Goal: Task Accomplishment & Management: Manage account settings

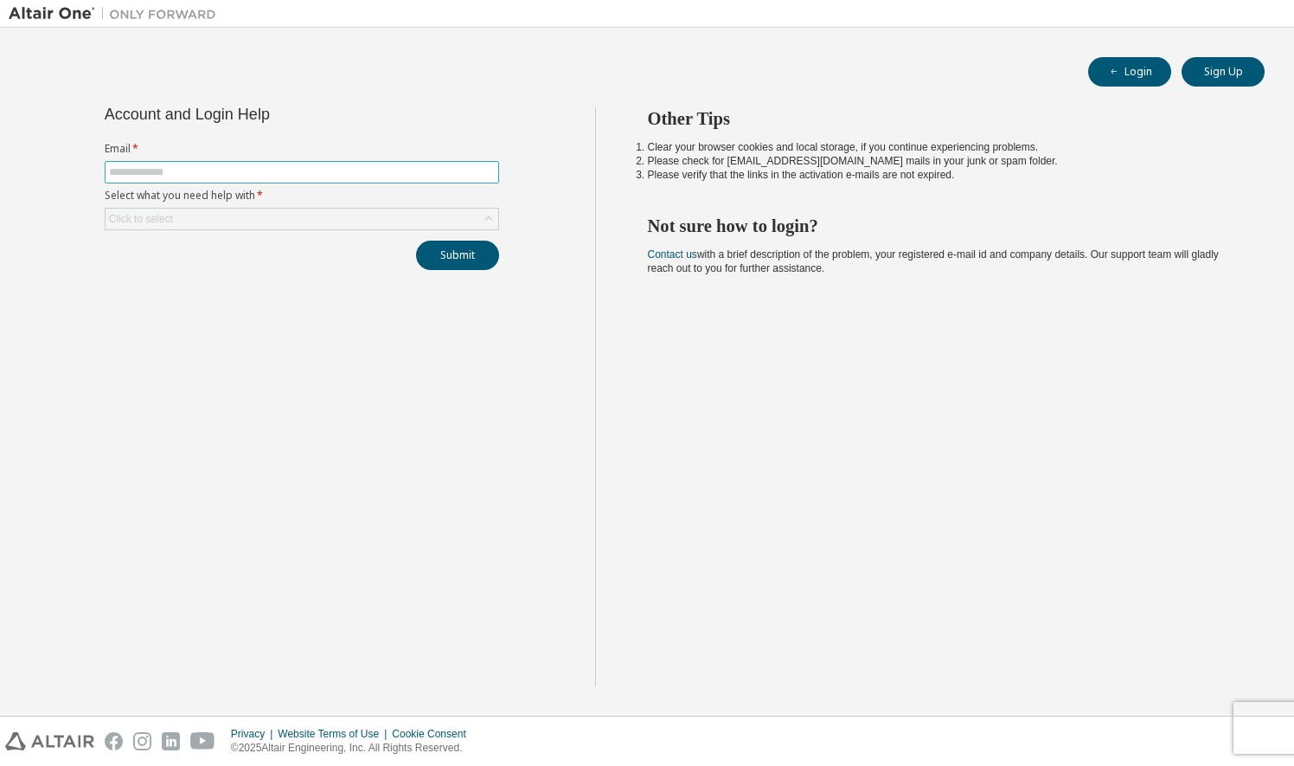
click at [406, 175] on input "text" at bounding box center [302, 172] width 386 height 14
type input "**********"
click at [298, 220] on div "Click to select" at bounding box center [302, 218] width 393 height 21
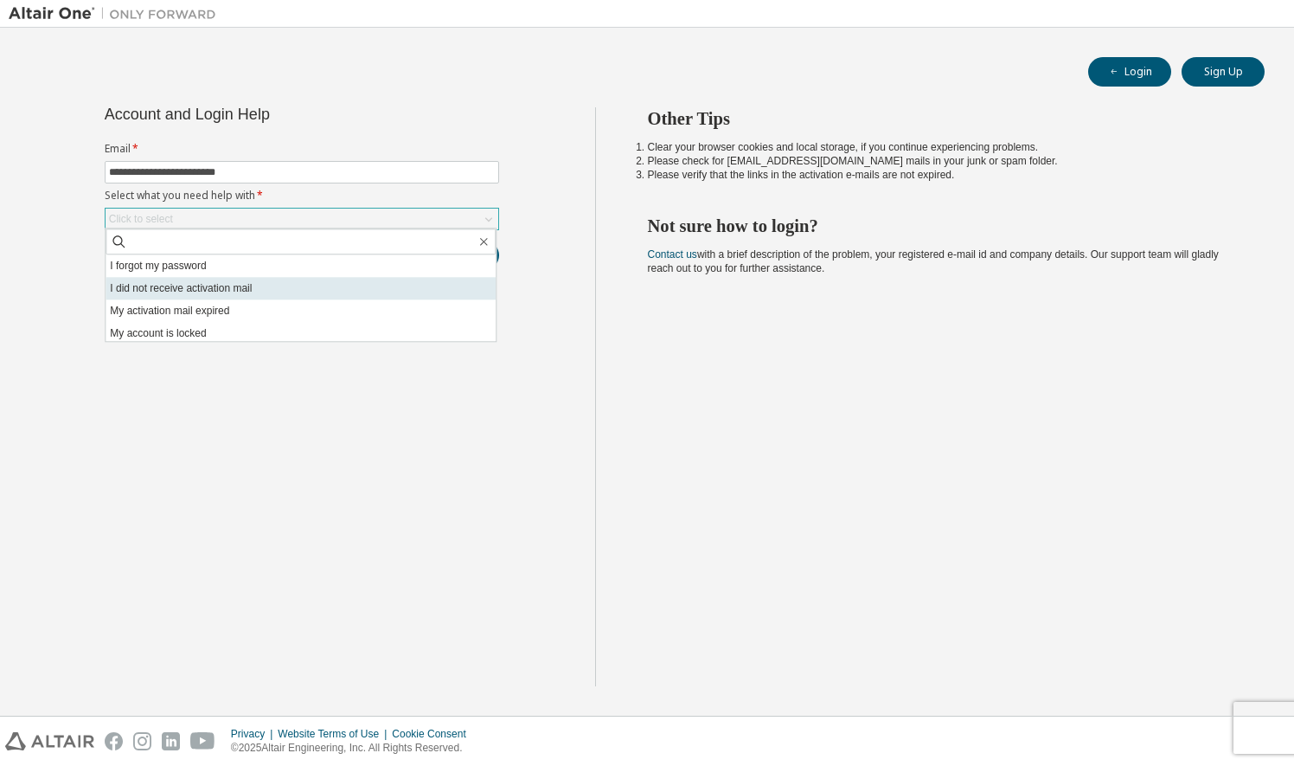
click at [253, 290] on li "I did not receive activation mail" at bounding box center [301, 288] width 390 height 22
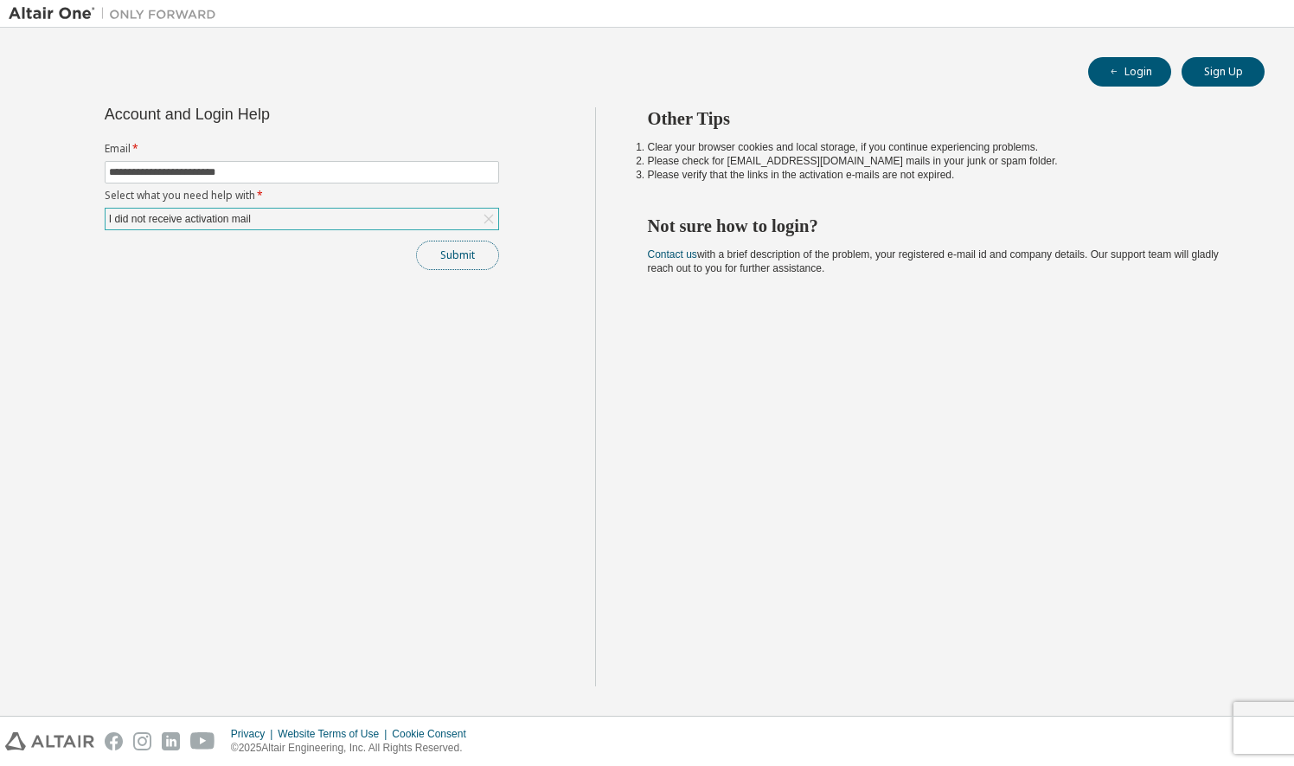
click at [460, 252] on button "Submit" at bounding box center [457, 255] width 83 height 29
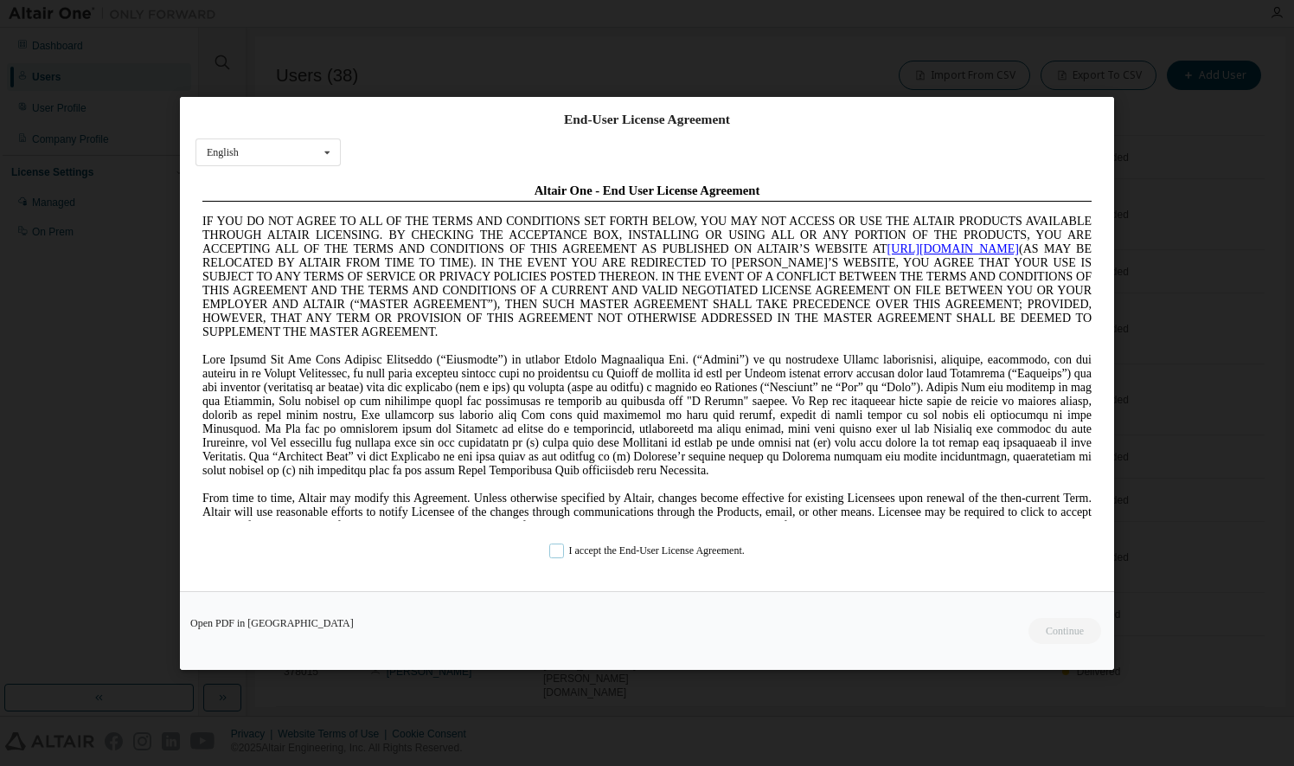
click at [568, 546] on label "I accept the End-User License Agreement." at bounding box center [647, 549] width 196 height 15
click at [1047, 619] on button "Continue" at bounding box center [1064, 630] width 74 height 26
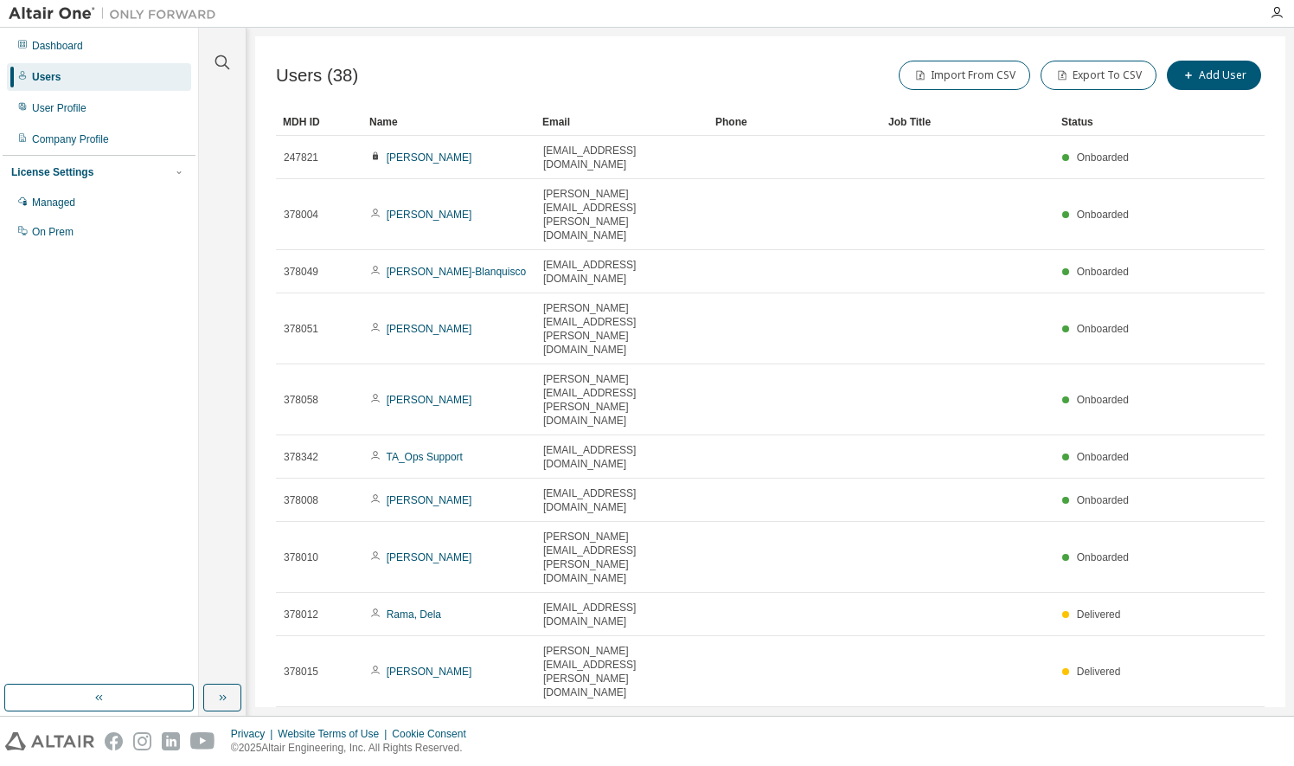
click at [1038, 725] on icon "button" at bounding box center [1035, 730] width 10 height 10
click at [1048, 537] on div "50" at bounding box center [1086, 537] width 138 height 21
type button "50"
click at [1286, 102] on div "Clear all Status Onboarded Pending Sent Delivered Bounced Under Review Revoked …" at bounding box center [746, 372] width 1095 height 688
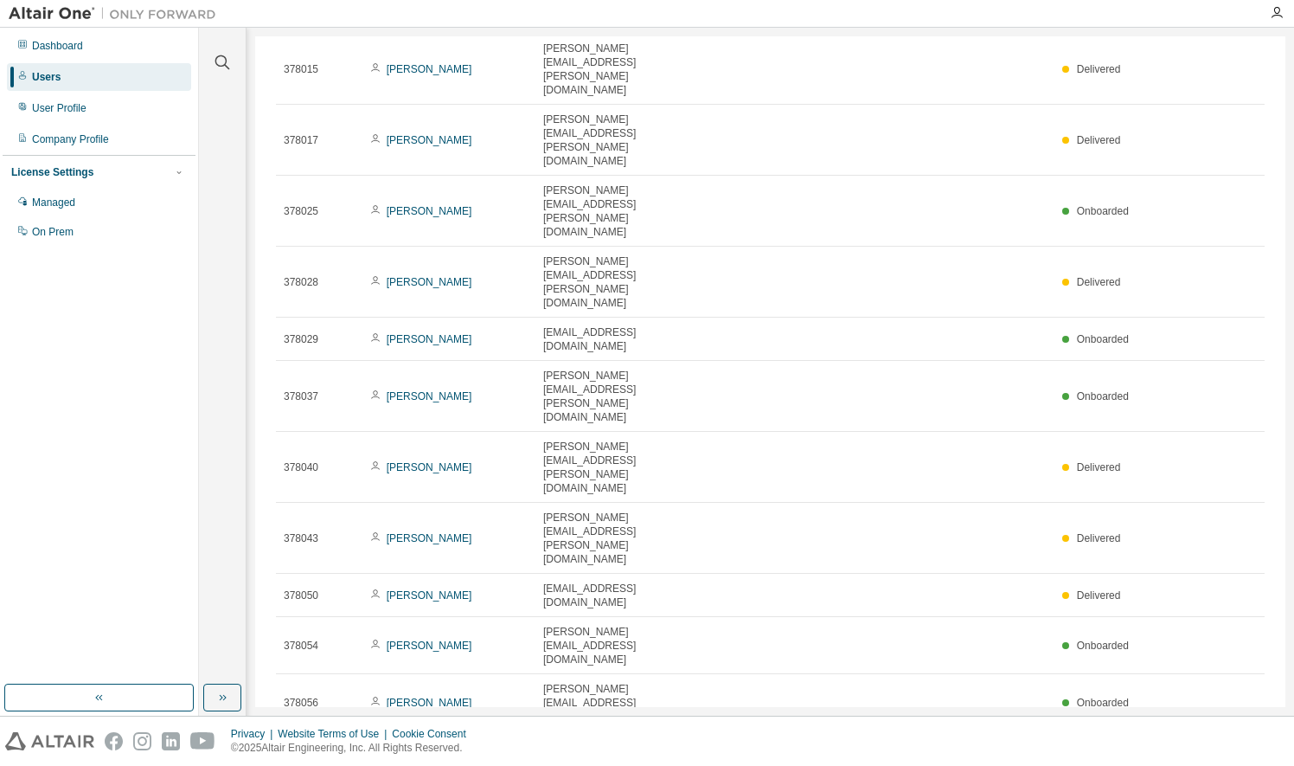
scroll to position [640, 0]
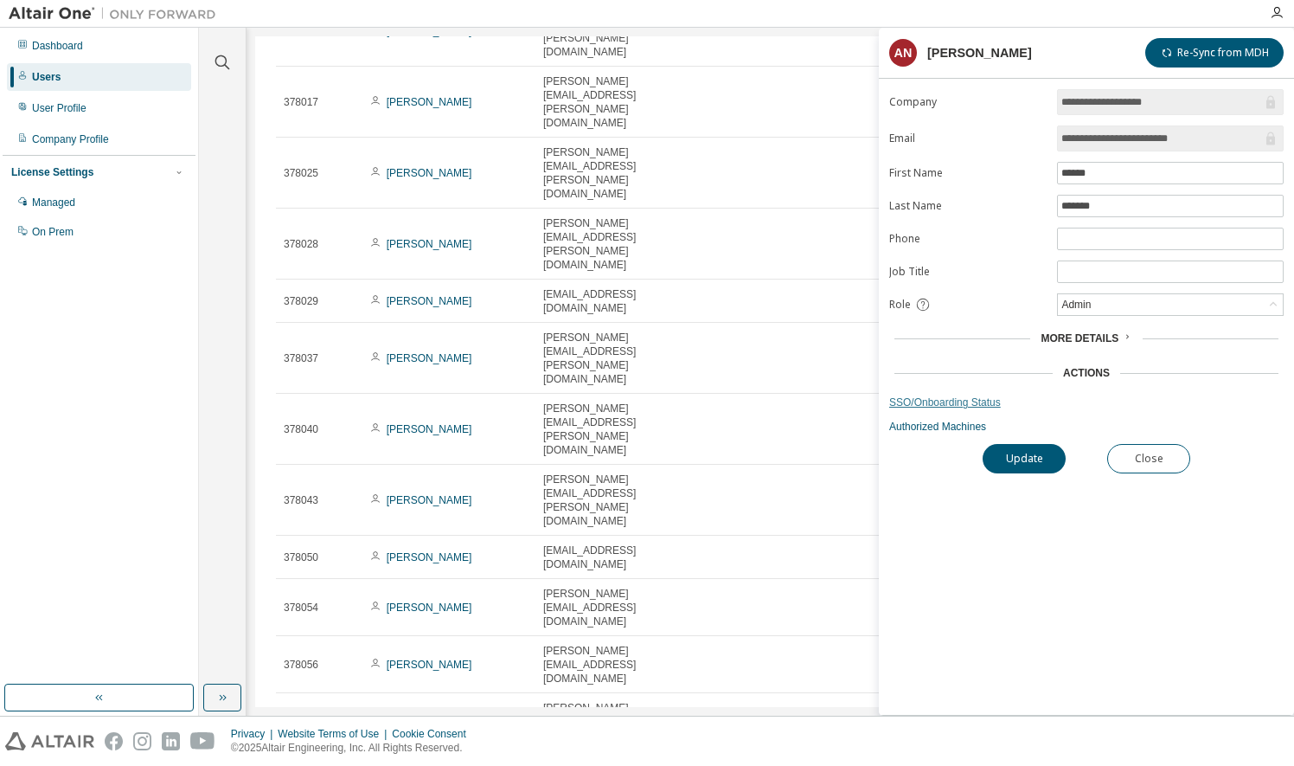
click at [980, 402] on link "SSO/Onboarding Status" at bounding box center [1086, 402] width 394 height 14
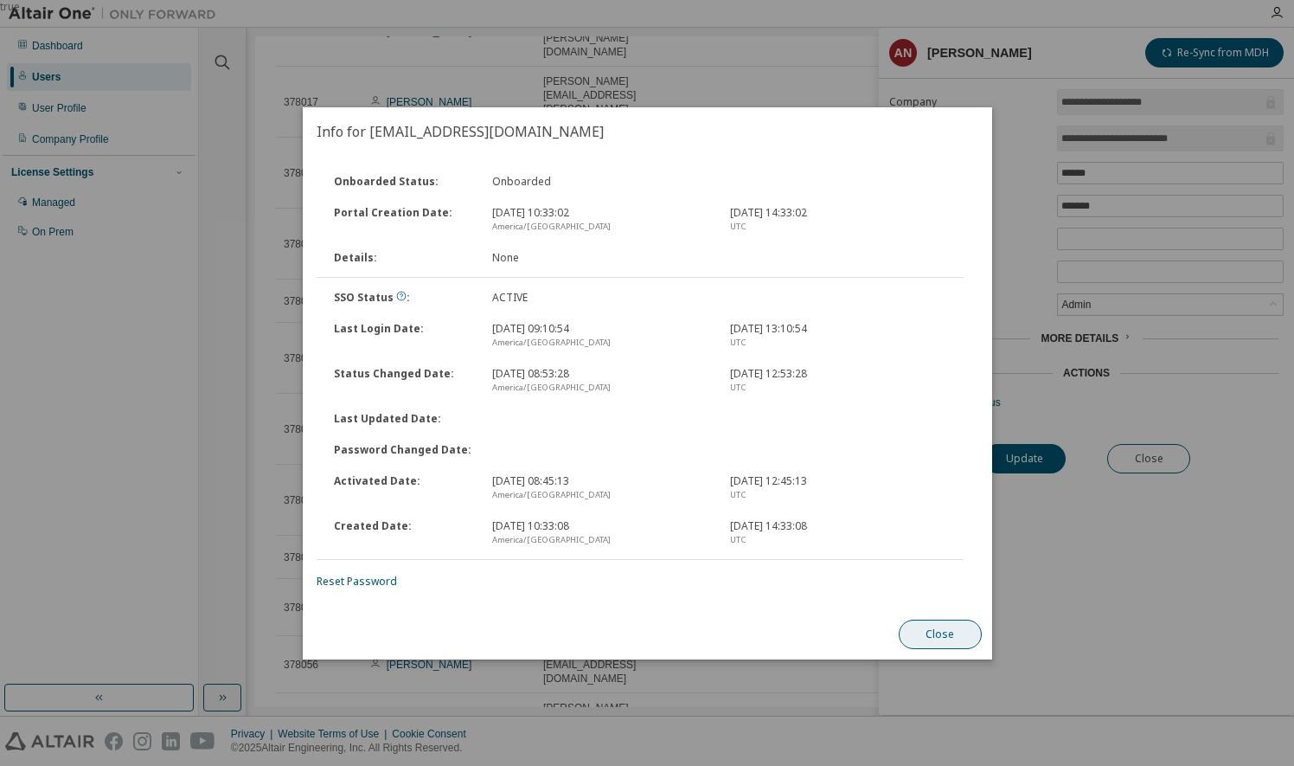
click at [933, 643] on button "Close" at bounding box center [939, 633] width 83 height 29
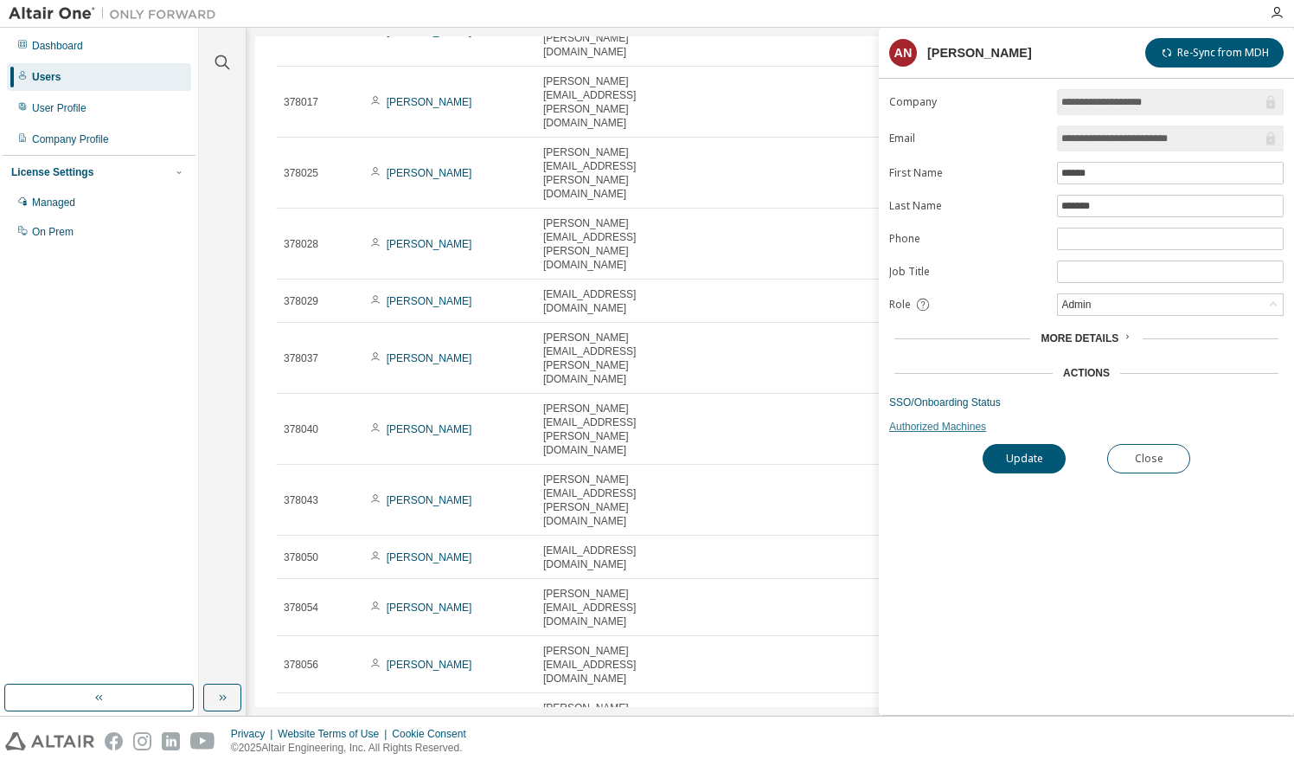
click at [933, 422] on link "Authorized Machines" at bounding box center [1086, 427] width 394 height 14
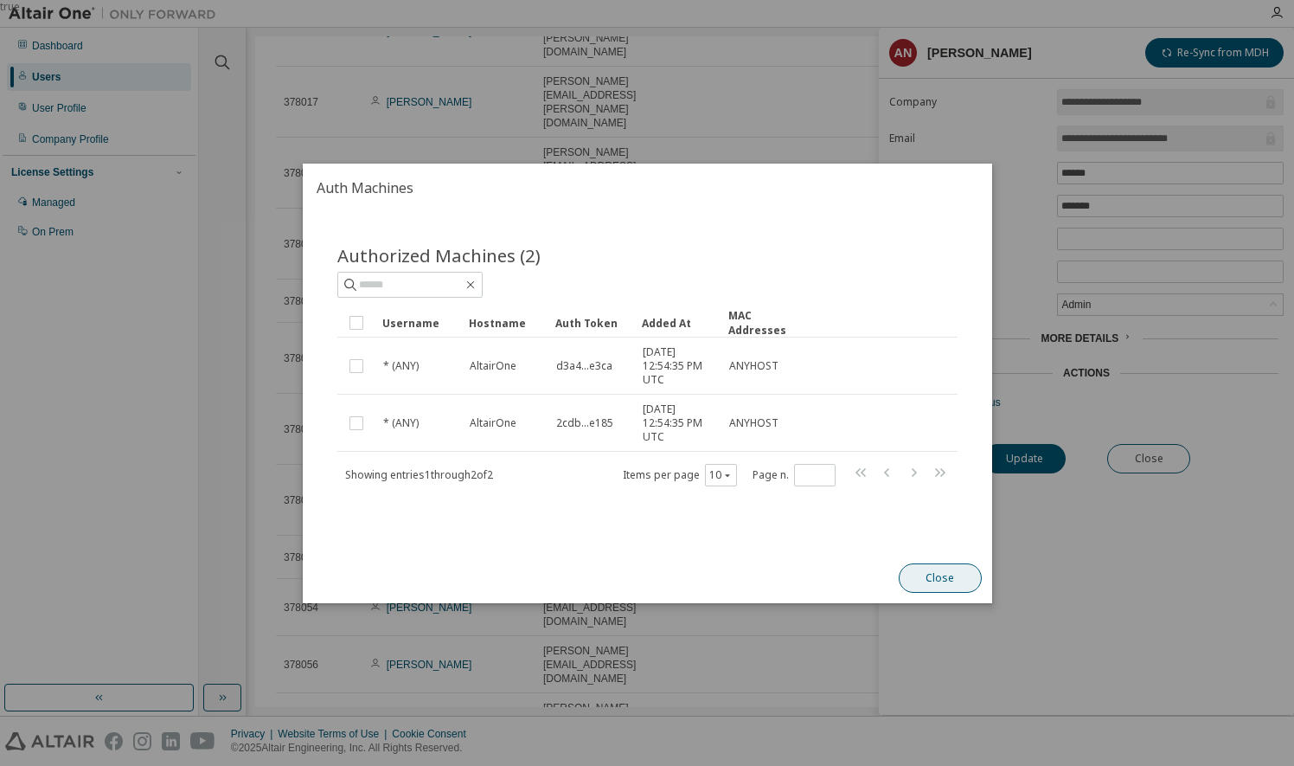
click at [941, 582] on button "Close" at bounding box center [939, 577] width 83 height 29
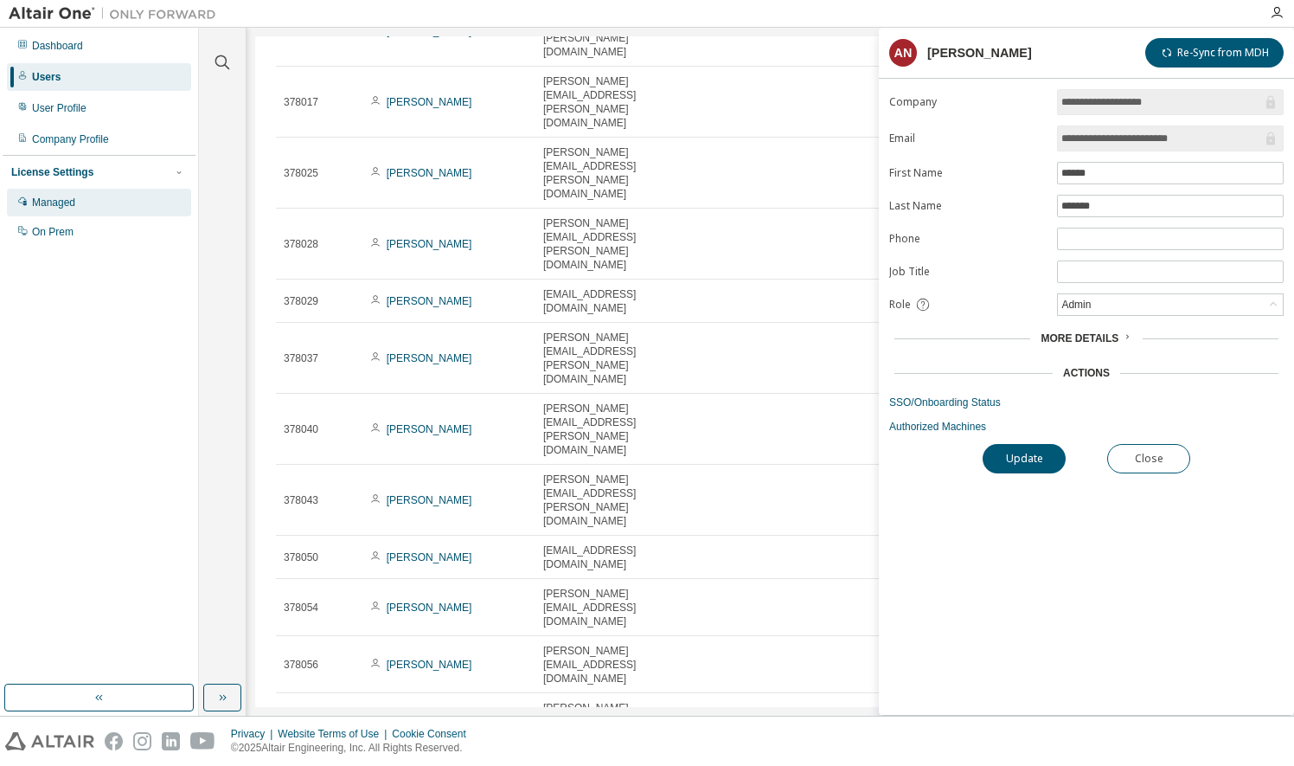
click at [40, 202] on div "Managed" at bounding box center [53, 203] width 43 height 14
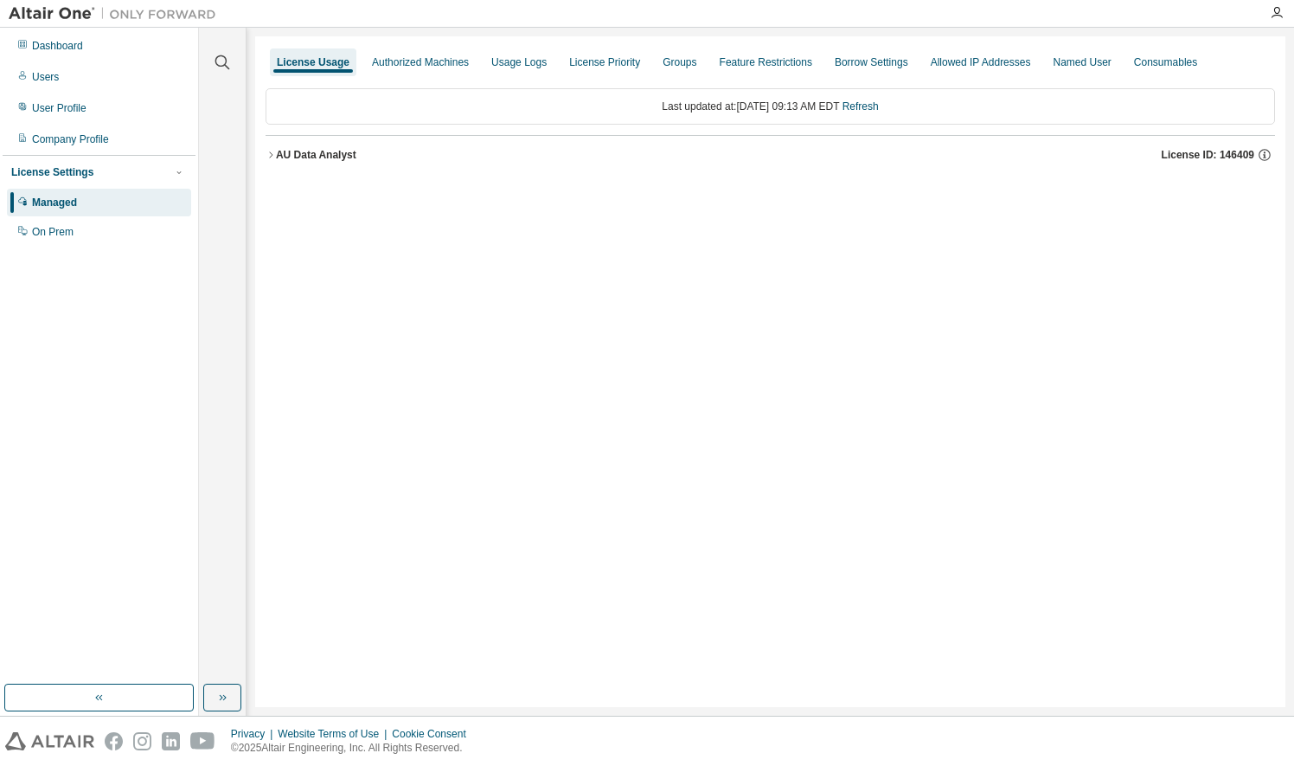
click at [275, 154] on icon "button" at bounding box center [271, 155] width 10 height 10
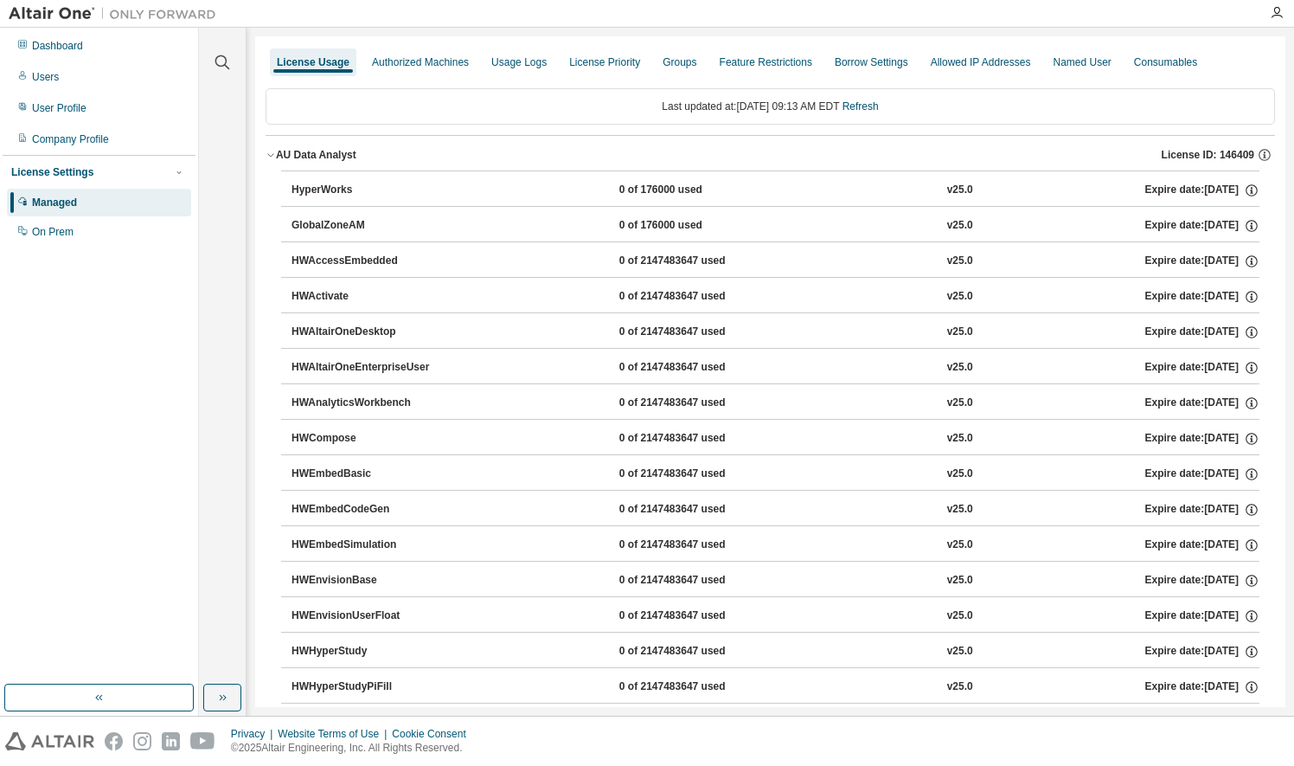
click at [1286, 87] on div "Clear all Collapse on share string Yes No Only used licenses Yes No Only my usa…" at bounding box center [746, 372] width 1095 height 688
click at [47, 231] on div "On Prem" at bounding box center [53, 232] width 42 height 14
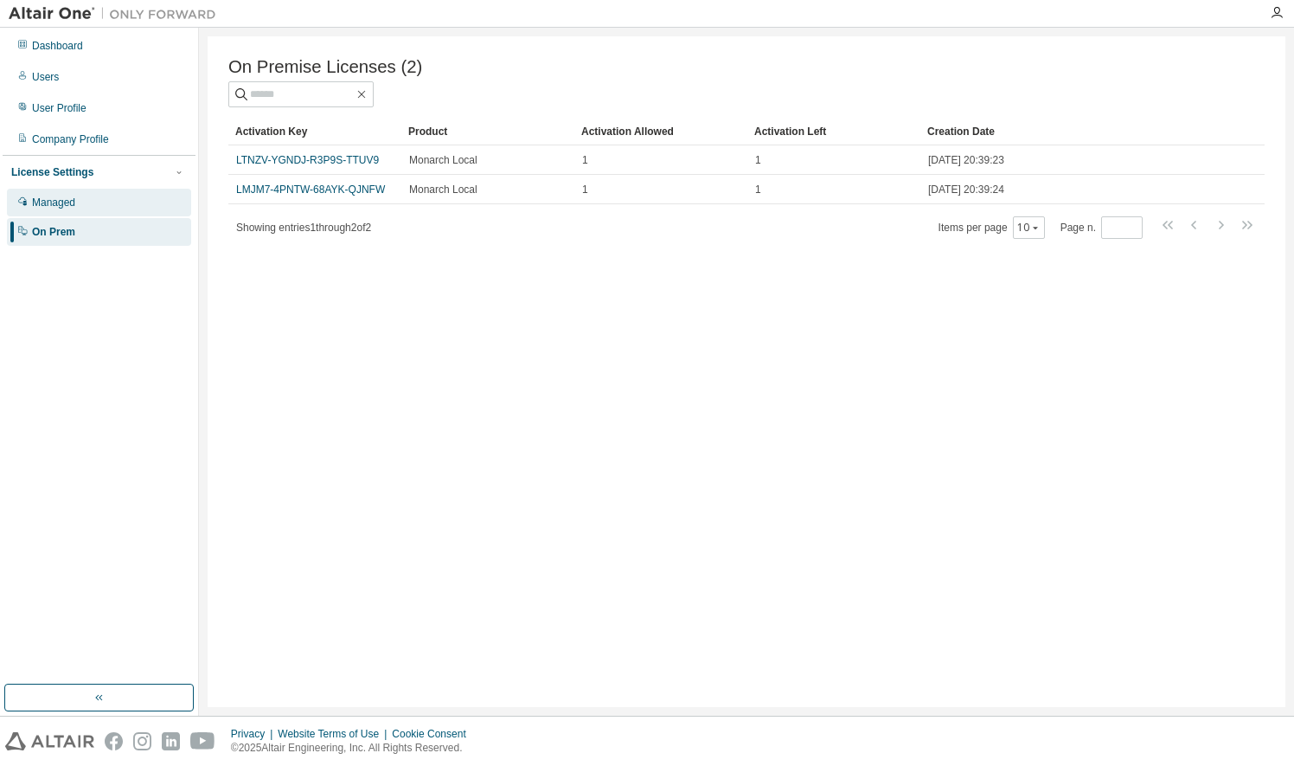
click at [63, 202] on div "Managed" at bounding box center [53, 203] width 43 height 14
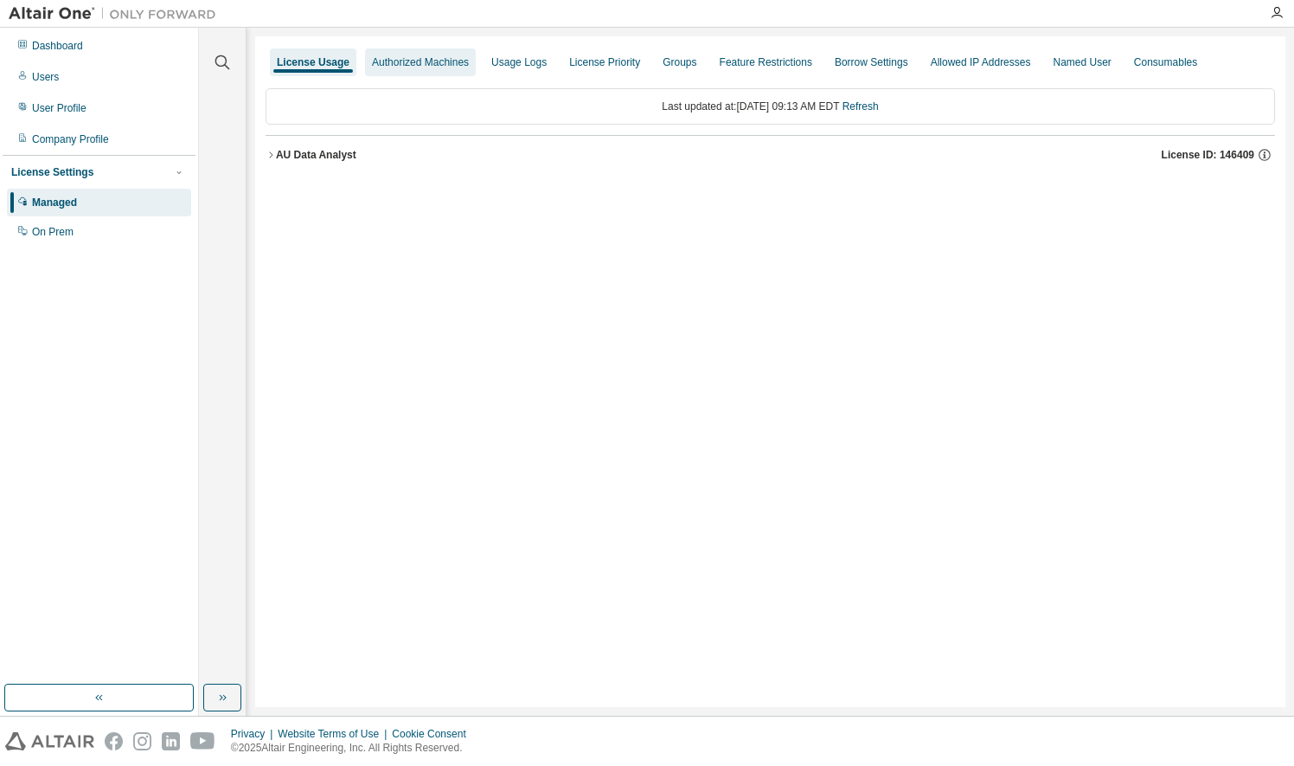
click at [407, 70] on div "Authorized Machines" at bounding box center [420, 62] width 111 height 28
